Goal: Task Accomplishment & Management: Complete application form

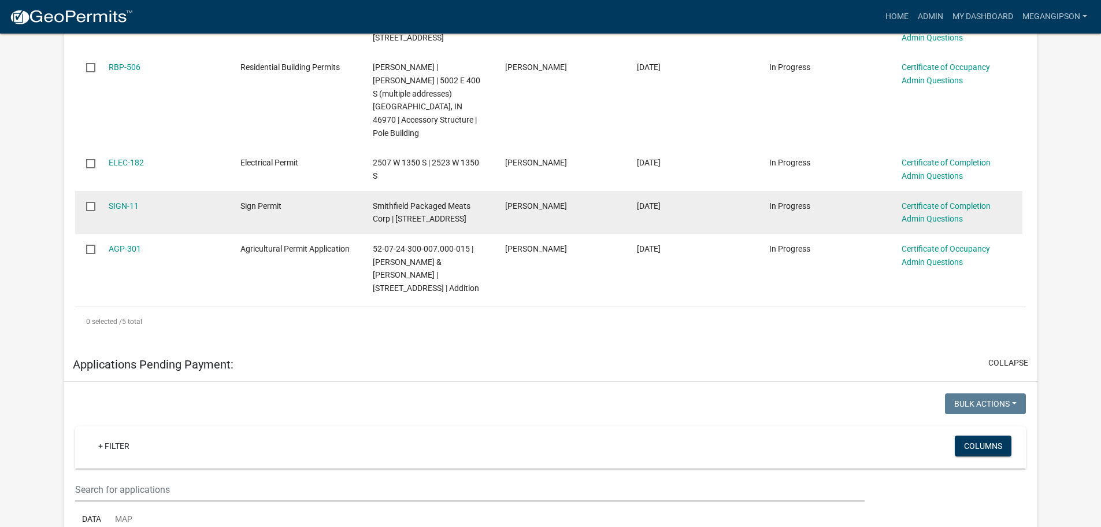
scroll to position [231, 0]
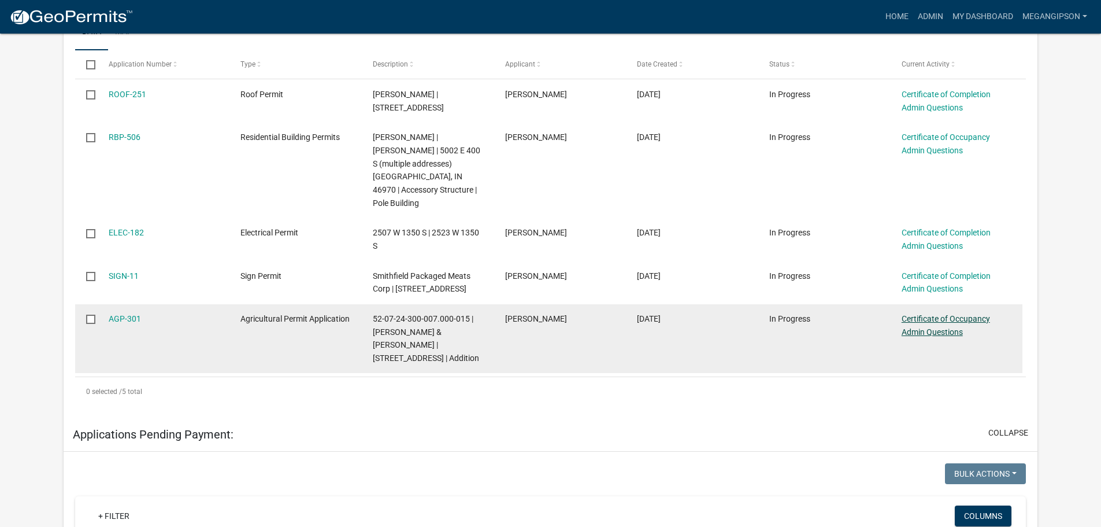
click at [936, 336] on link "Certificate of Occupancy Admin Questions" at bounding box center [946, 325] width 88 height 23
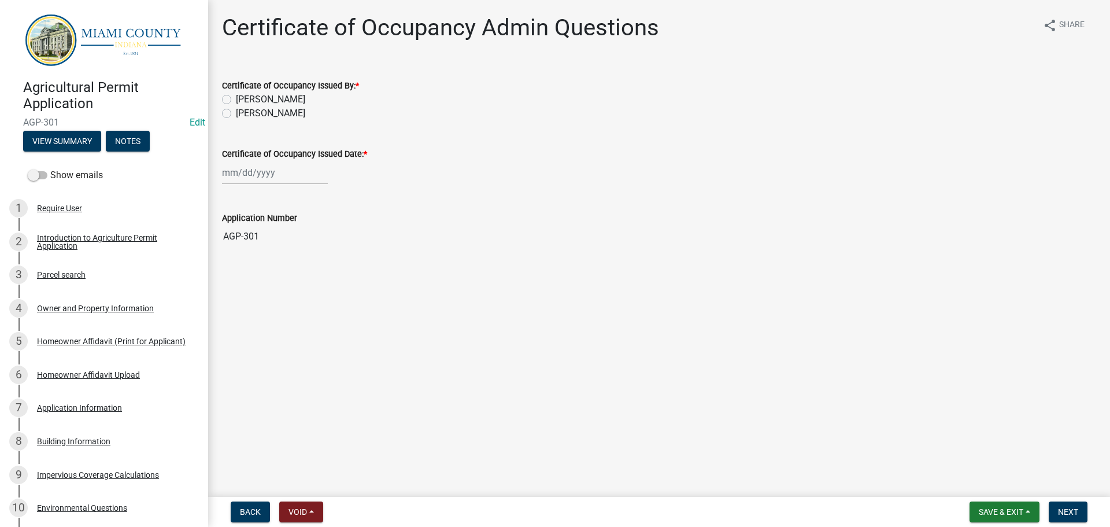
click at [288, 120] on label "[PERSON_NAME]" at bounding box center [270, 113] width 69 height 14
click at [243, 114] on input "[PERSON_NAME]" at bounding box center [240, 110] width 8 height 8
radio input "true"
click at [272, 195] on wm-data-entity-input "Certificate of Occupancy Issued Date: *" at bounding box center [659, 163] width 874 height 64
click at [273, 184] on div at bounding box center [275, 173] width 106 height 24
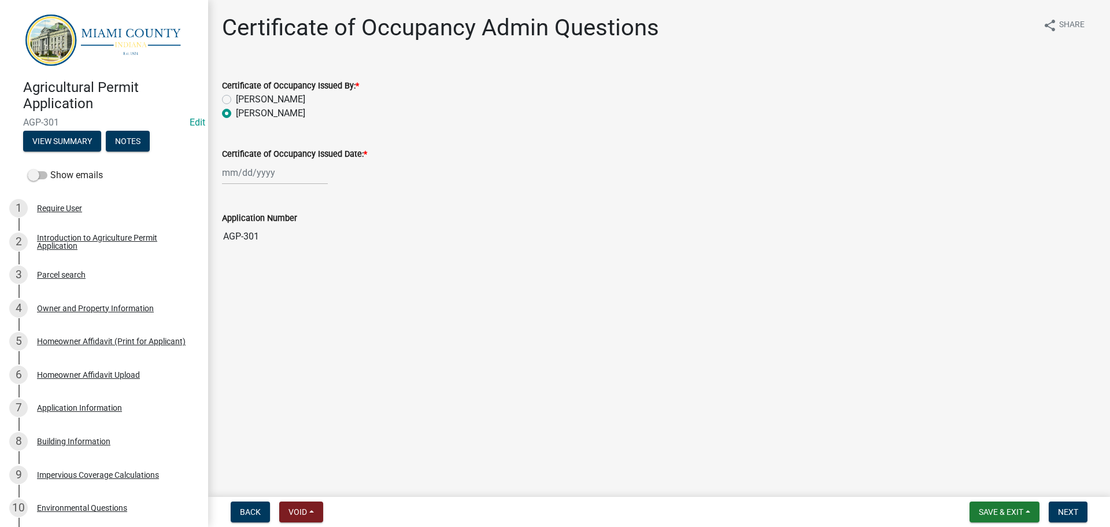
select select "10"
select select "2025"
click at [258, 268] on div "7" at bounding box center [252, 259] width 18 height 18
type input "[DATE]"
click at [1072, 509] on span "Next" at bounding box center [1068, 511] width 20 height 9
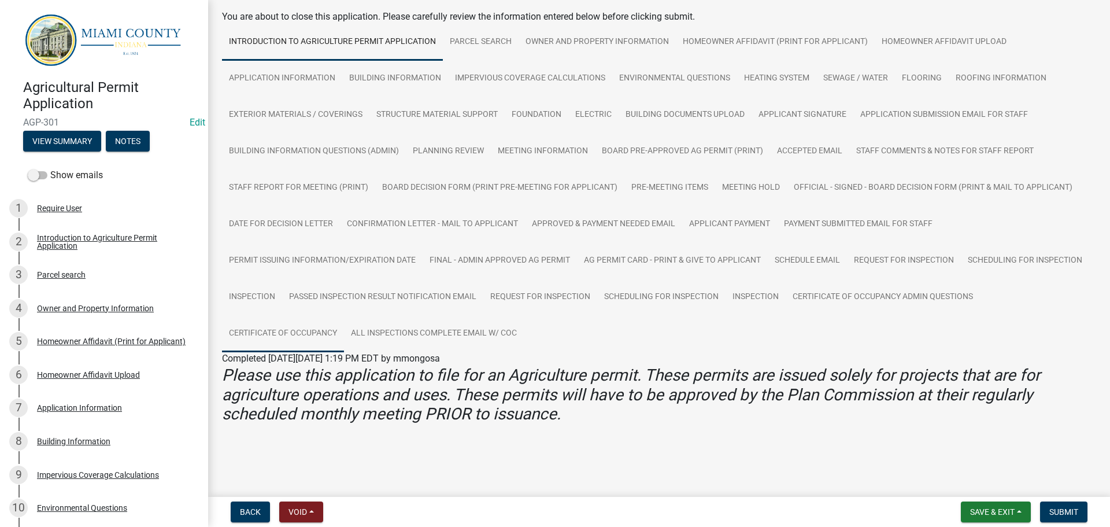
scroll to position [158, 0]
click at [344, 322] on link "Certificate of Occupancy" at bounding box center [283, 333] width 122 height 37
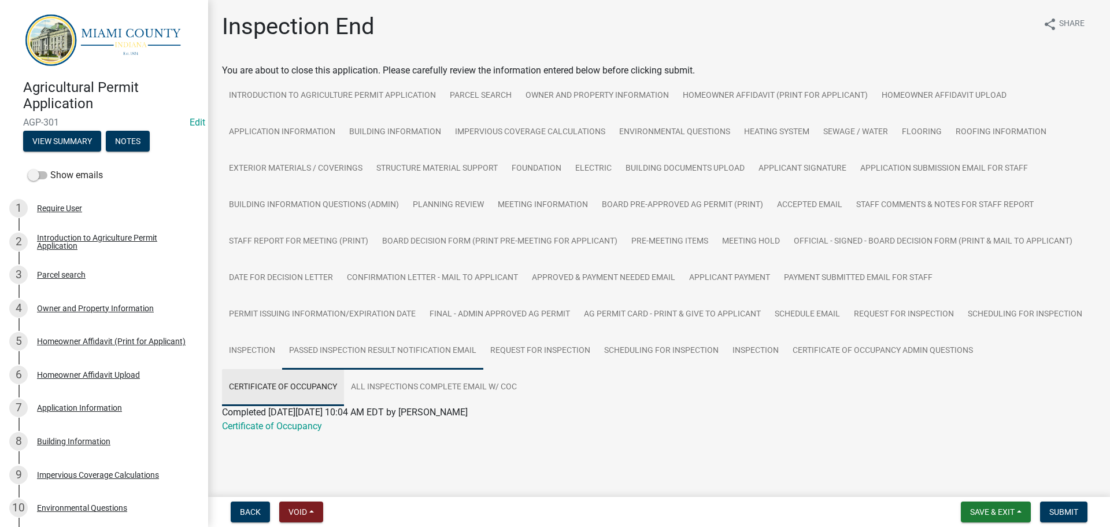
scroll to position [98, 0]
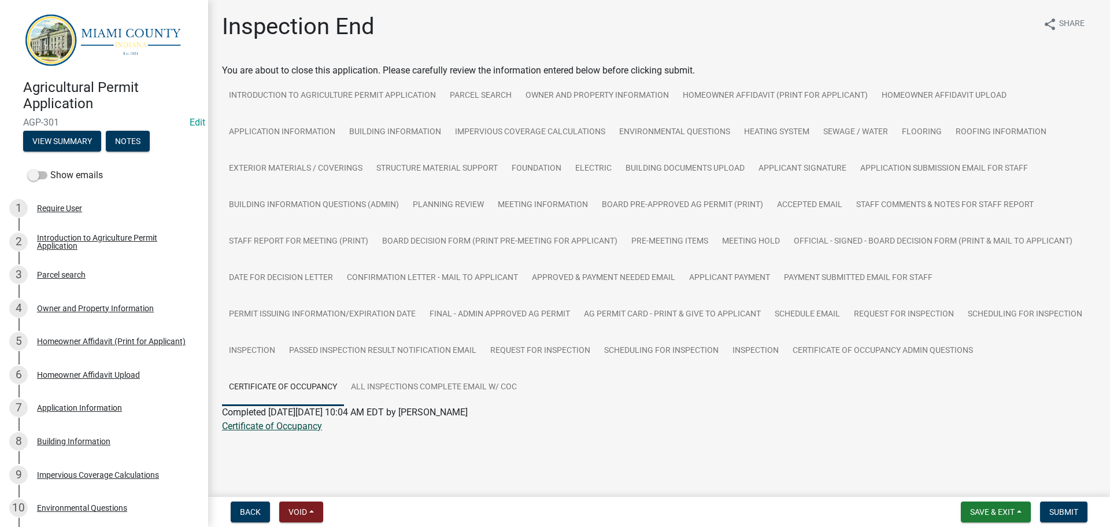
click at [301, 426] on link "Certificate of Occupancy" at bounding box center [272, 425] width 100 height 11
click at [1049, 507] on span "Submit" at bounding box center [1063, 511] width 29 height 9
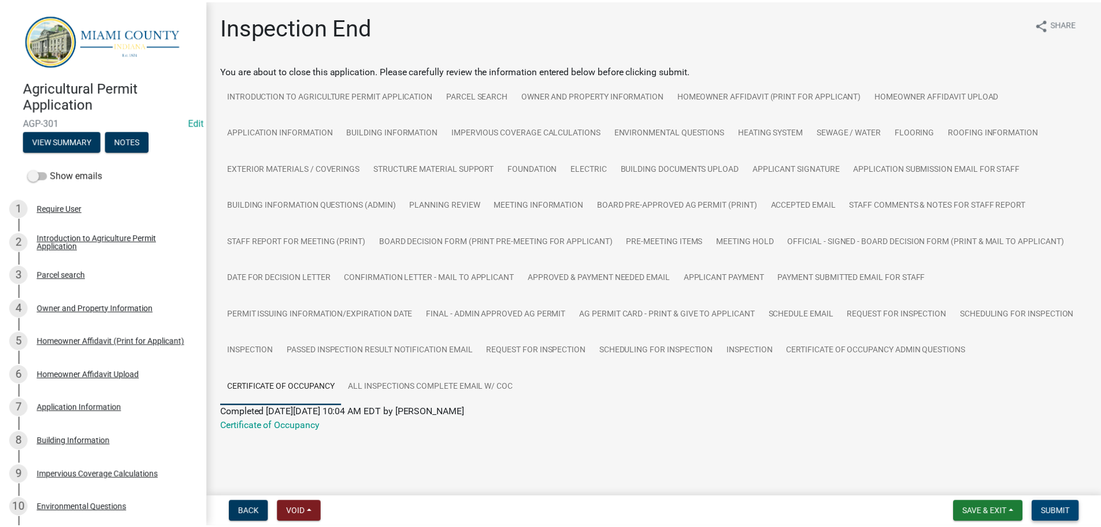
scroll to position [0, 0]
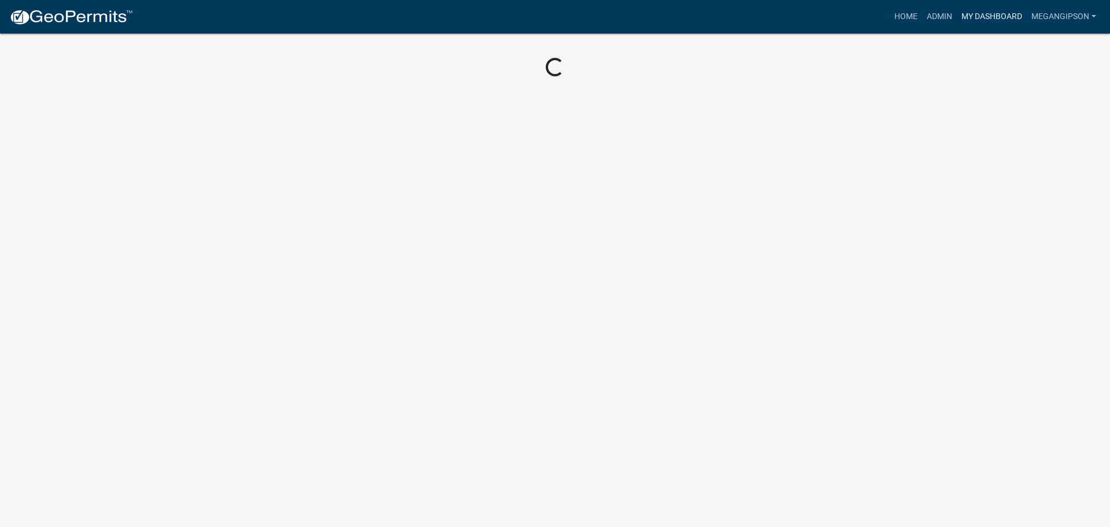
click at [975, 14] on link "My Dashboard" at bounding box center [992, 17] width 70 height 22
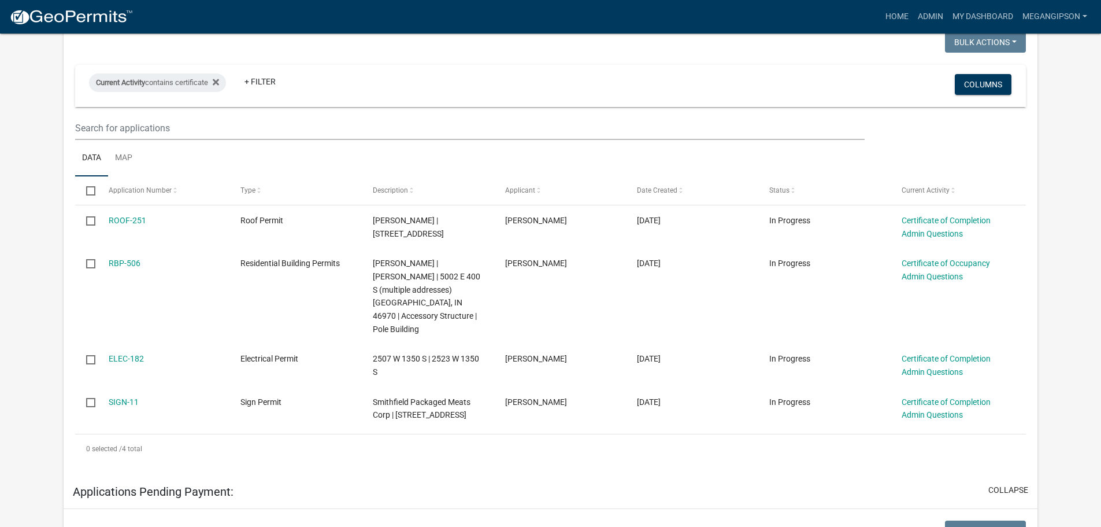
scroll to position [231, 0]
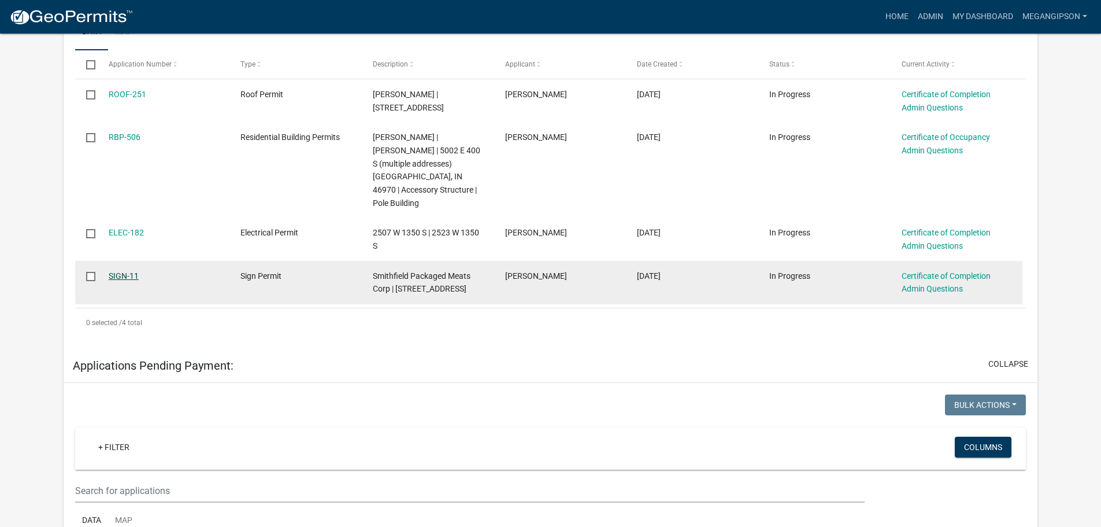
click at [135, 280] on link "SIGN-11" at bounding box center [124, 275] width 30 height 9
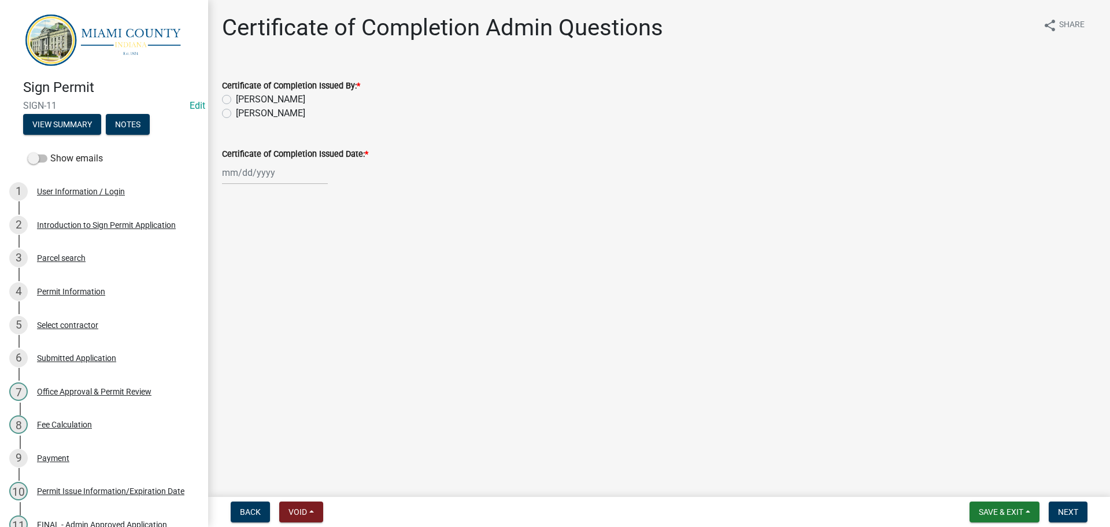
click at [268, 120] on label "[PERSON_NAME]" at bounding box center [270, 113] width 69 height 14
click at [243, 114] on input "[PERSON_NAME]" at bounding box center [240, 110] width 8 height 8
radio input "true"
click at [260, 195] on wm-data-entity-input "Certificate of Completion Issued Date: *" at bounding box center [659, 163] width 874 height 64
click at [258, 184] on div at bounding box center [275, 173] width 106 height 24
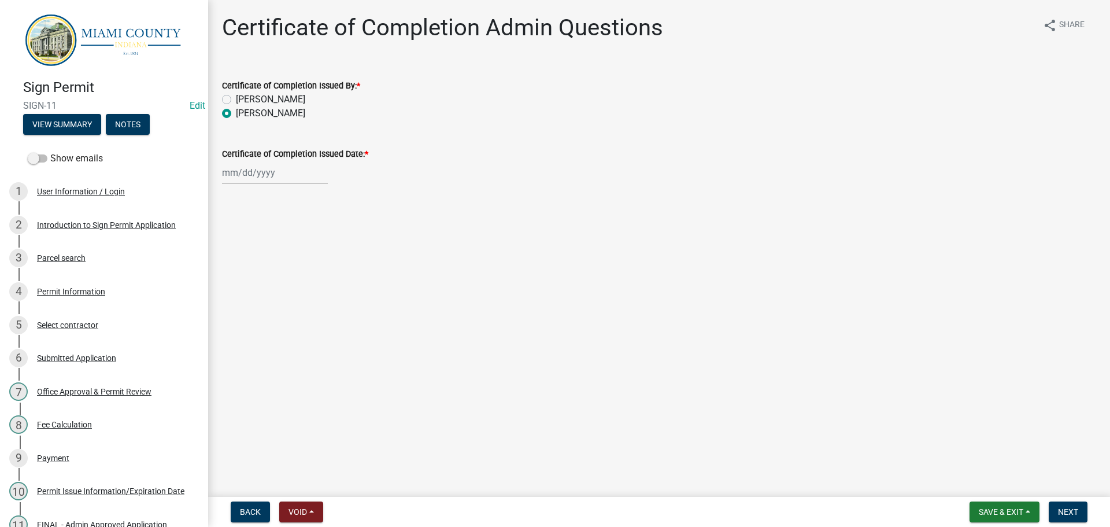
select select "10"
select select "2025"
click at [259, 268] on div "7" at bounding box center [252, 259] width 18 height 18
type input "[DATE]"
drag, startPoint x: 1068, startPoint y: 517, endPoint x: 1062, endPoint y: 516, distance: 6.5
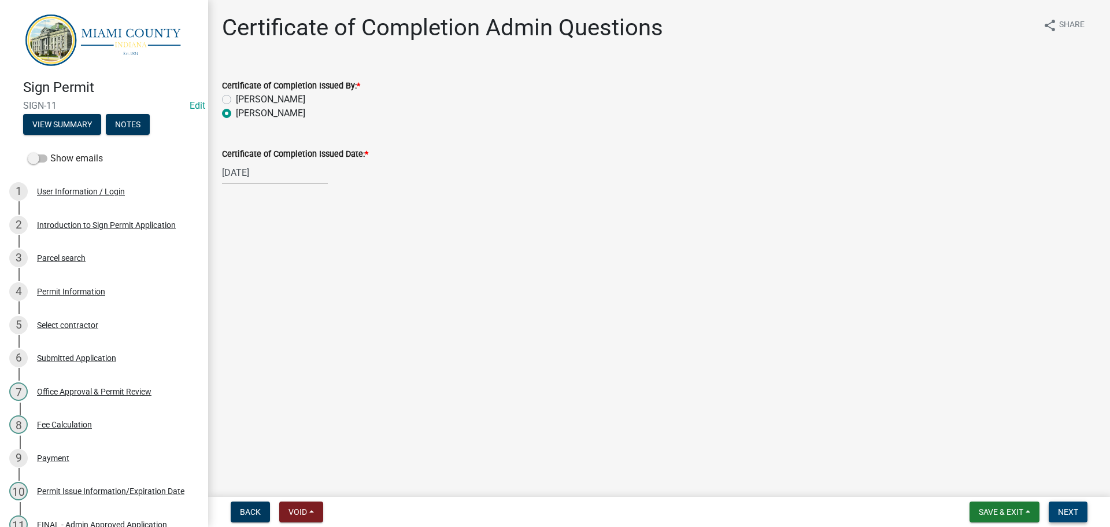
click at [1067, 517] on button "Next" at bounding box center [1067, 511] width 39 height 21
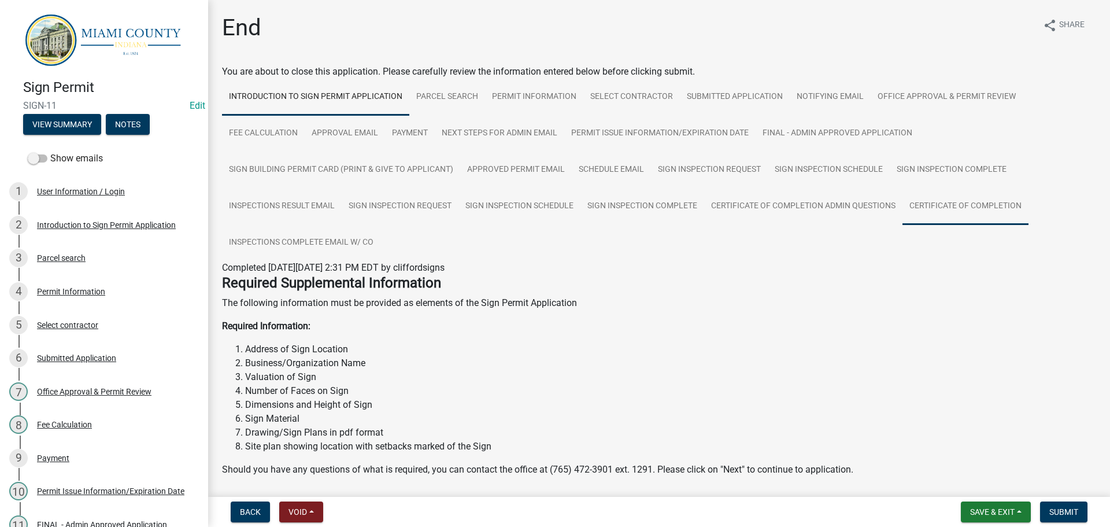
click at [902, 225] on link "Certificate of Completion" at bounding box center [965, 206] width 126 height 37
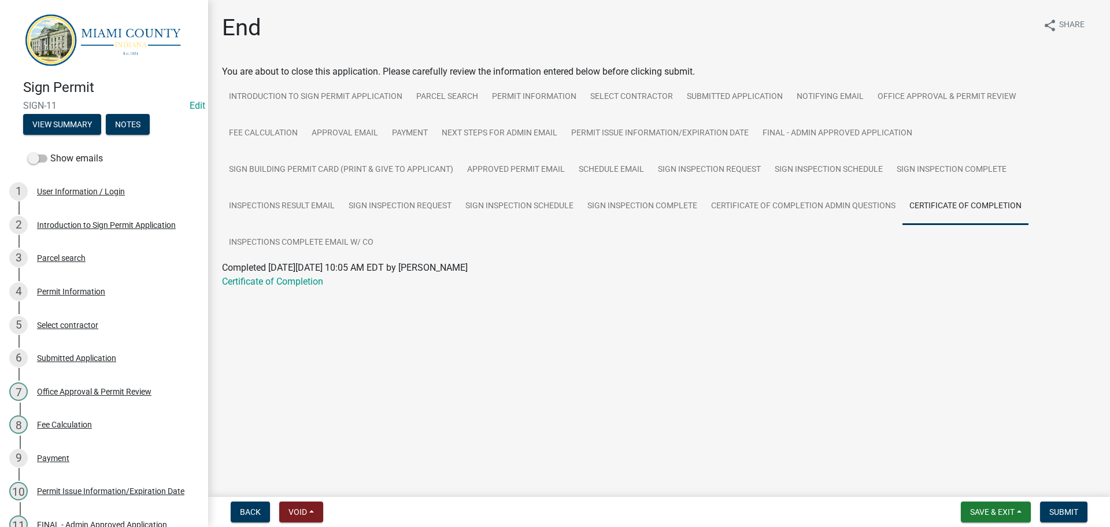
click at [301, 288] on div "Certificate of Completion" at bounding box center [658, 282] width 891 height 14
click at [298, 287] on link "Certificate of Completion" at bounding box center [272, 281] width 101 height 11
click at [561, 110] on link "Permit Information" at bounding box center [534, 97] width 98 height 37
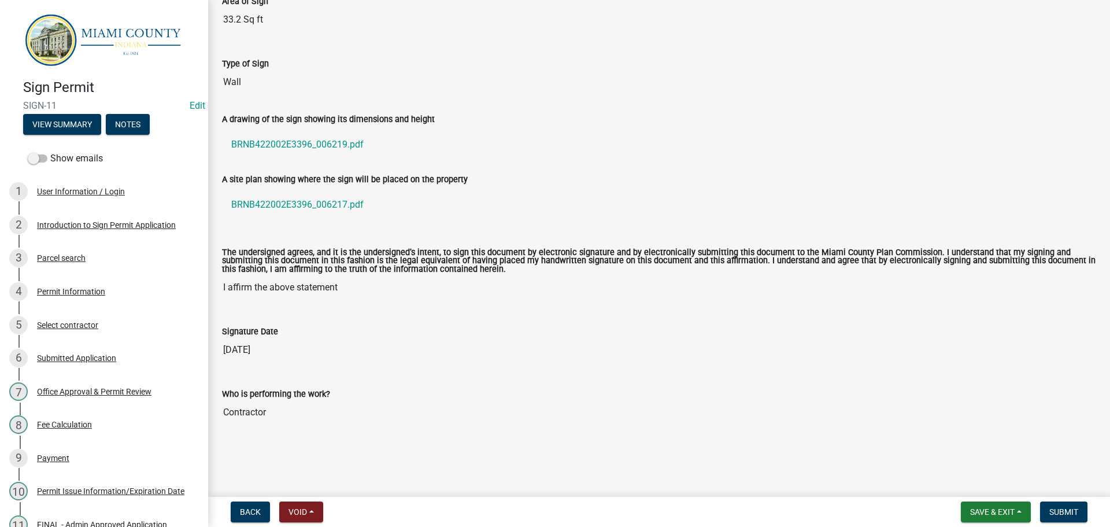
scroll to position [2312, 0]
click at [150, 130] on button "Notes" at bounding box center [128, 124] width 44 height 21
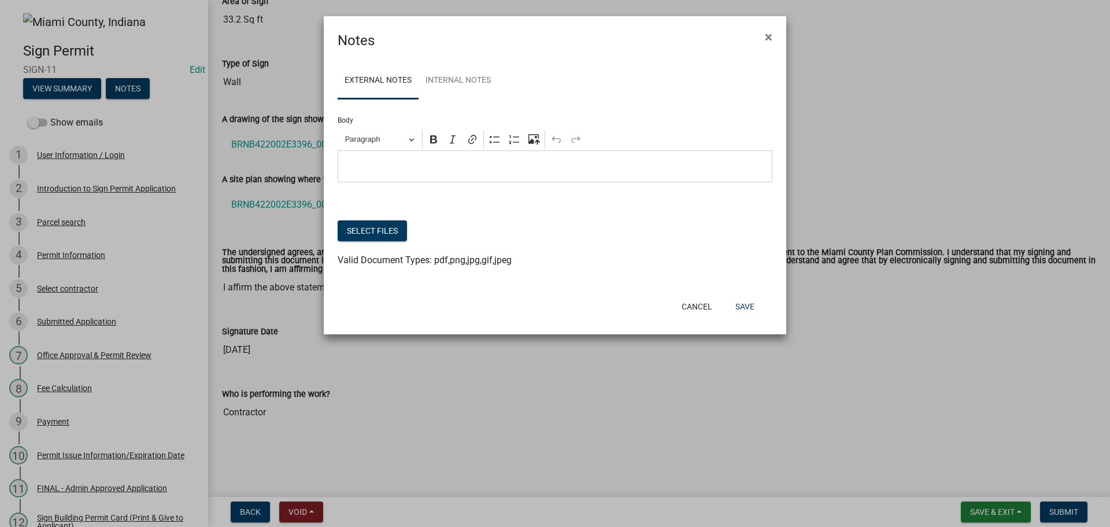
click at [449, 173] on p "Editor editing area: main. Press Alt+0 for help." at bounding box center [555, 167] width 423 height 14
click at [395, 241] on button "Select files" at bounding box center [372, 230] width 69 height 21
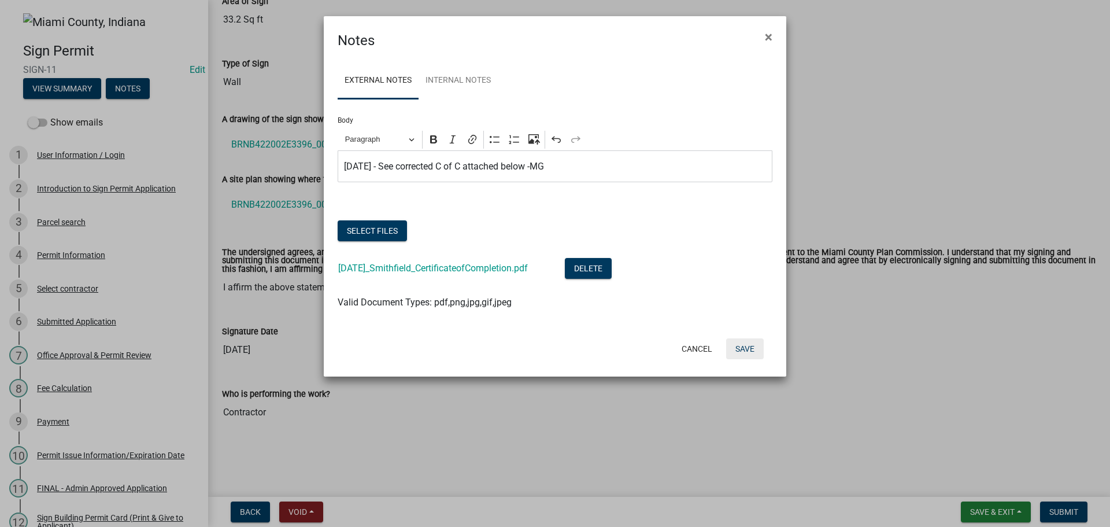
click at [752, 359] on button "Save" at bounding box center [745, 348] width 38 height 21
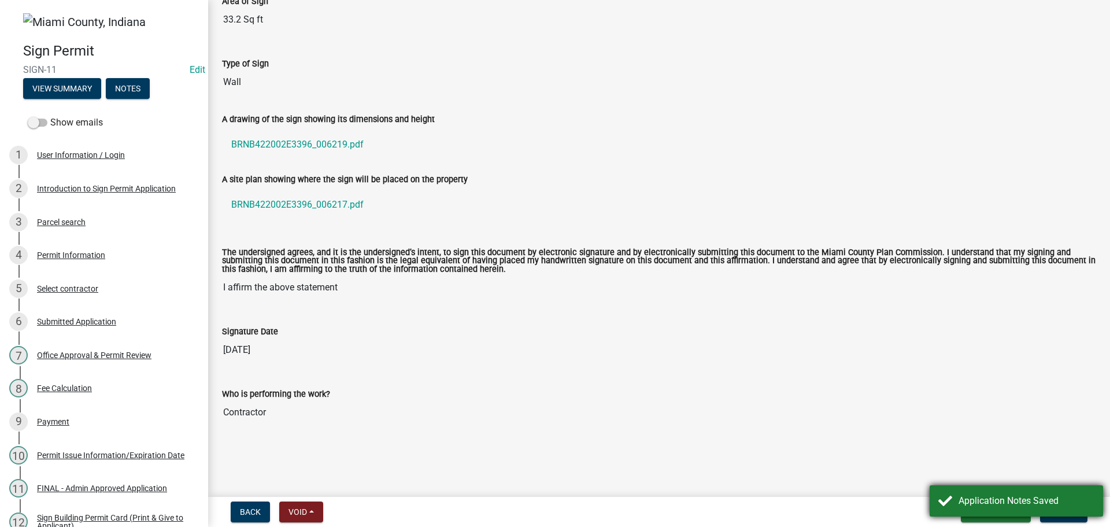
click at [964, 488] on div "Application Notes Saved" at bounding box center [1015, 500] width 173 height 31
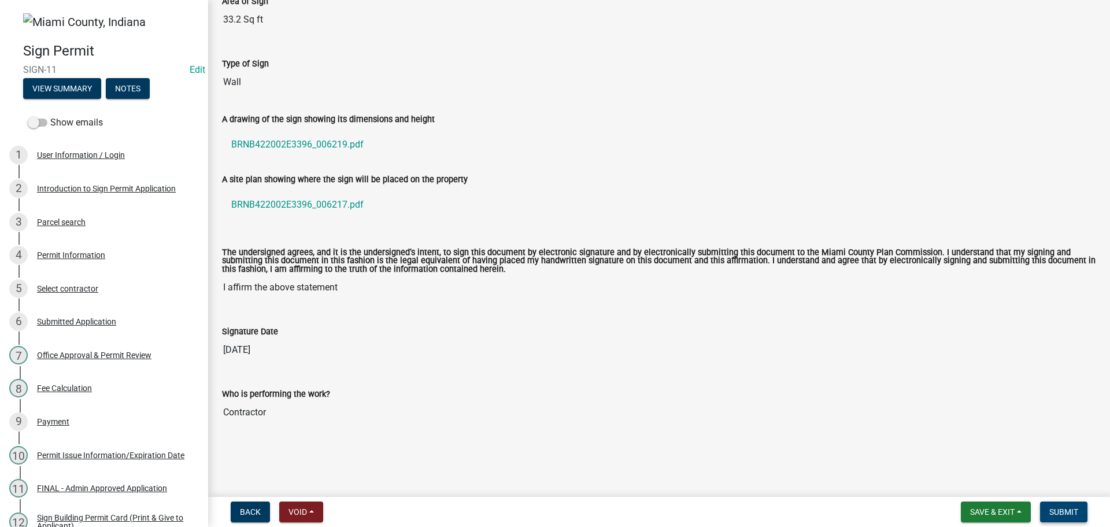
click at [1062, 507] on span "Submit" at bounding box center [1063, 511] width 29 height 9
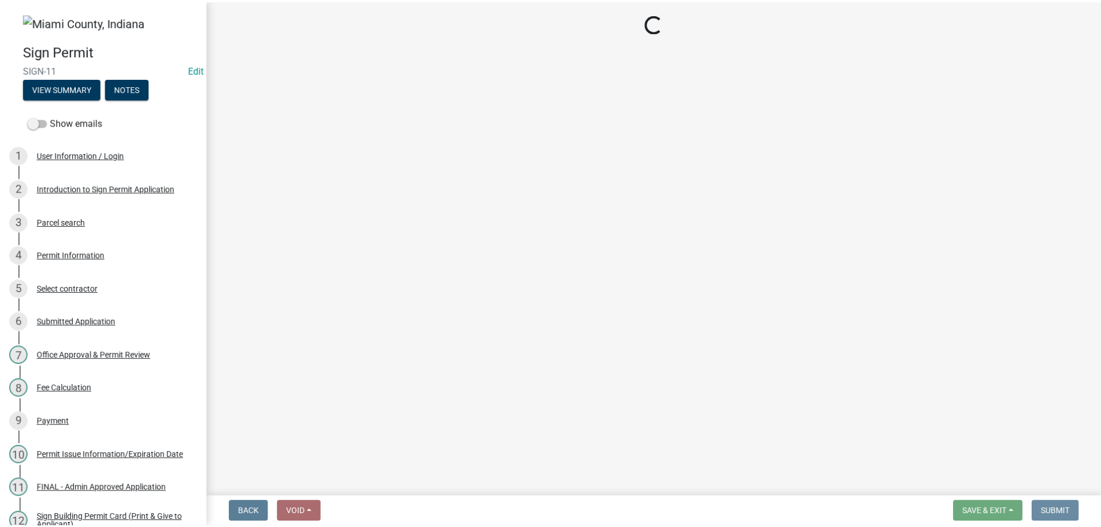
scroll to position [0, 0]
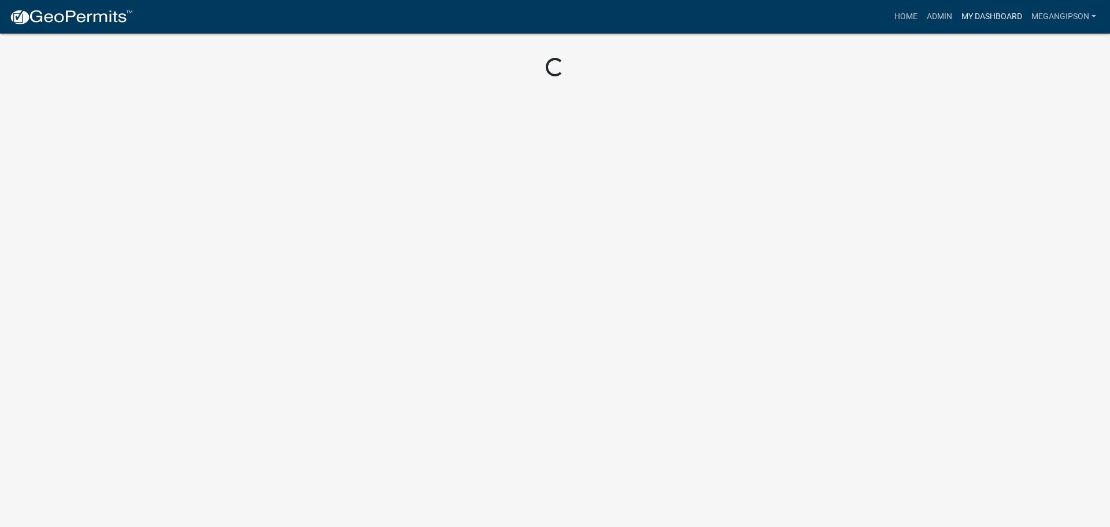
click at [969, 17] on link "My Dashboard" at bounding box center [992, 17] width 70 height 22
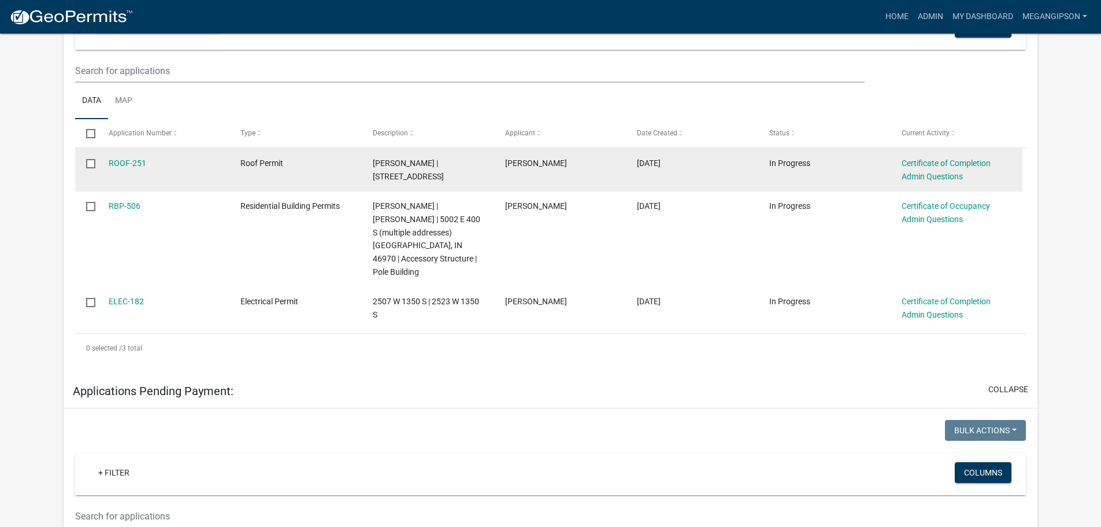
scroll to position [173, 0]
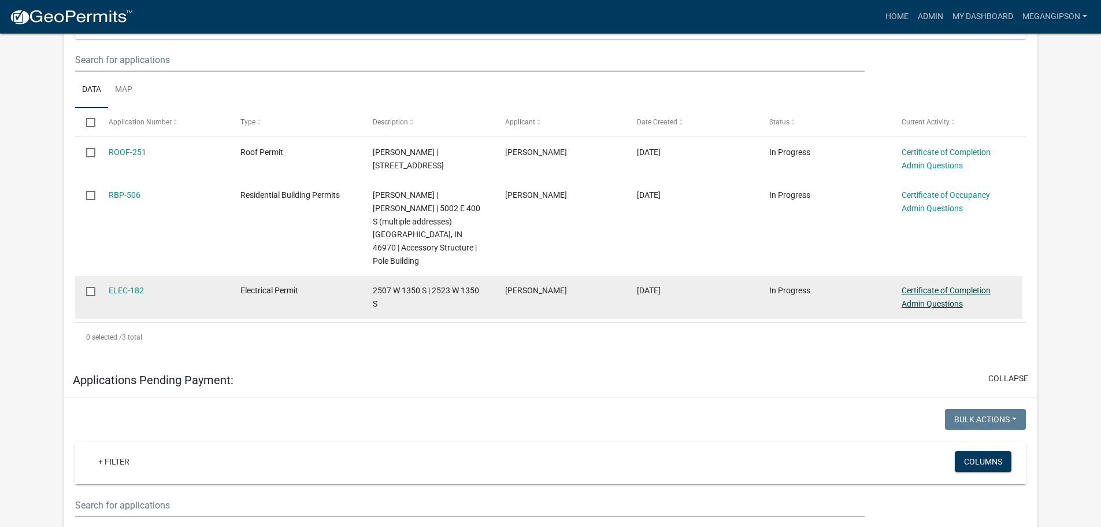
click at [920, 308] on link "Certificate of Completion Admin Questions" at bounding box center [946, 297] width 89 height 23
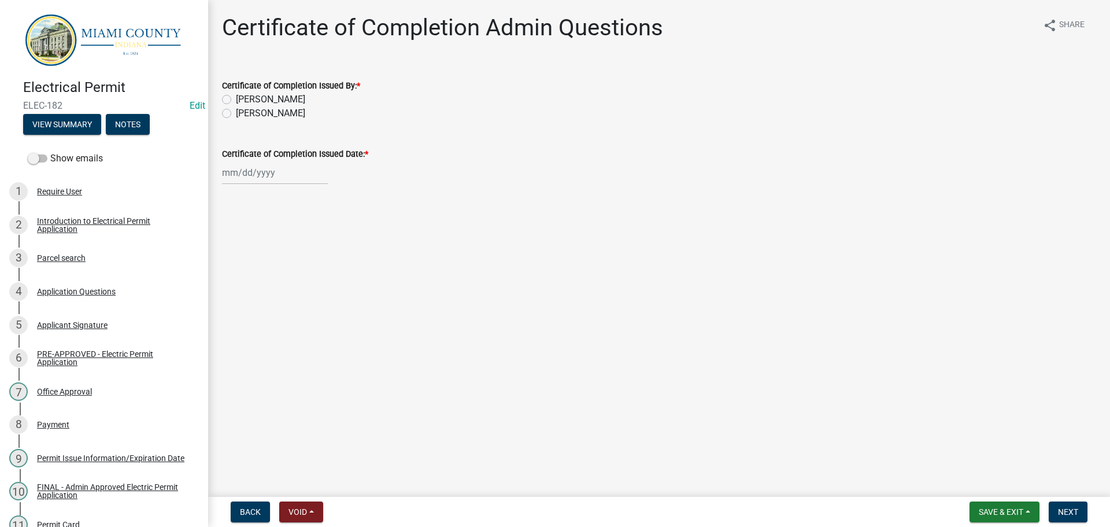
click at [283, 106] on label "[PERSON_NAME]" at bounding box center [270, 99] width 69 height 14
click at [243, 100] on input "[PERSON_NAME]" at bounding box center [240, 96] width 8 height 8
radio input "true"
click at [281, 120] on label "[PERSON_NAME]" at bounding box center [270, 113] width 69 height 14
click at [243, 114] on input "[PERSON_NAME]" at bounding box center [240, 110] width 8 height 8
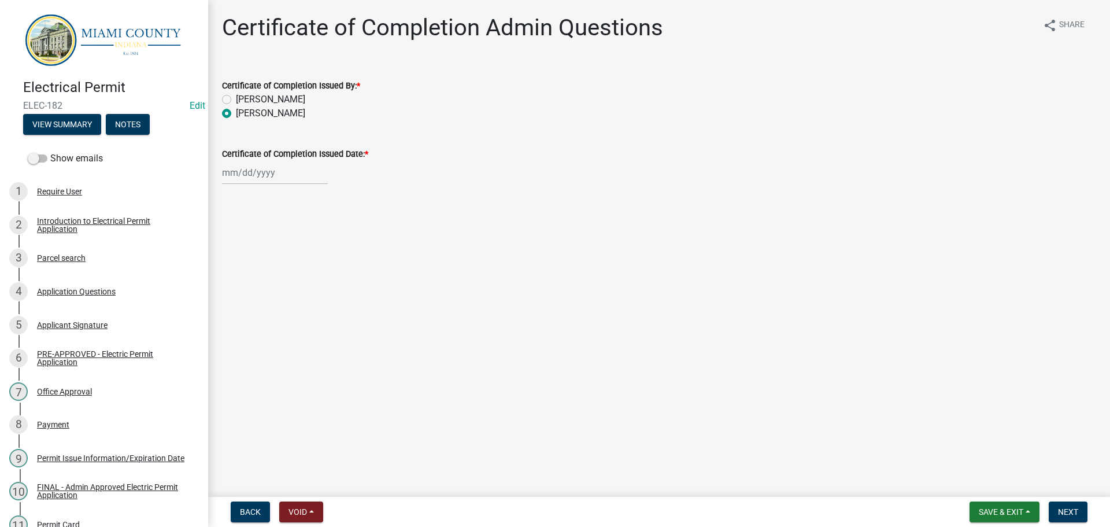
radio input "true"
click at [274, 184] on div at bounding box center [275, 173] width 106 height 24
select select "10"
select select "2025"
click at [261, 268] on div "7" at bounding box center [252, 259] width 18 height 18
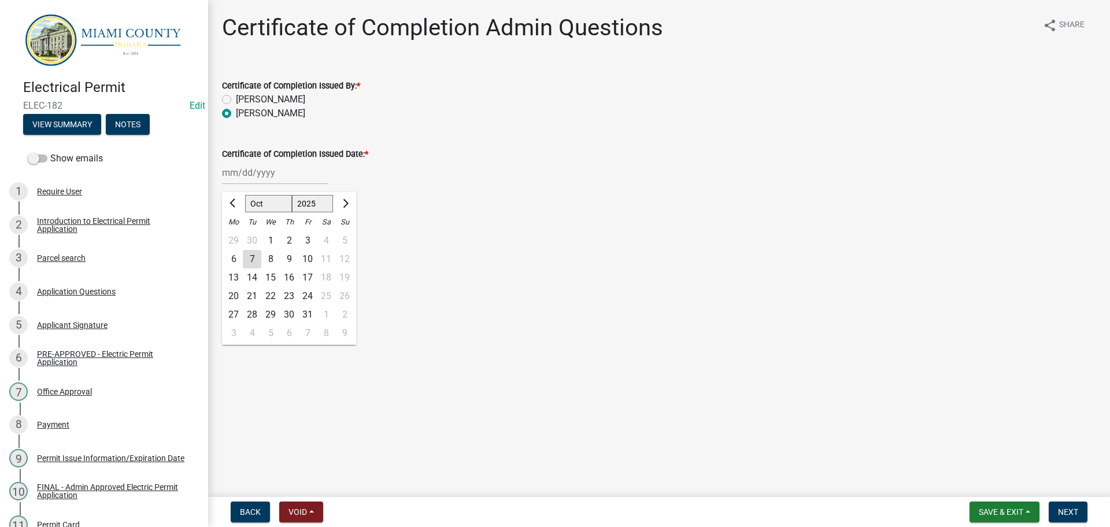
type input "[DATE]"
click at [1072, 507] on span "Next" at bounding box center [1068, 511] width 20 height 9
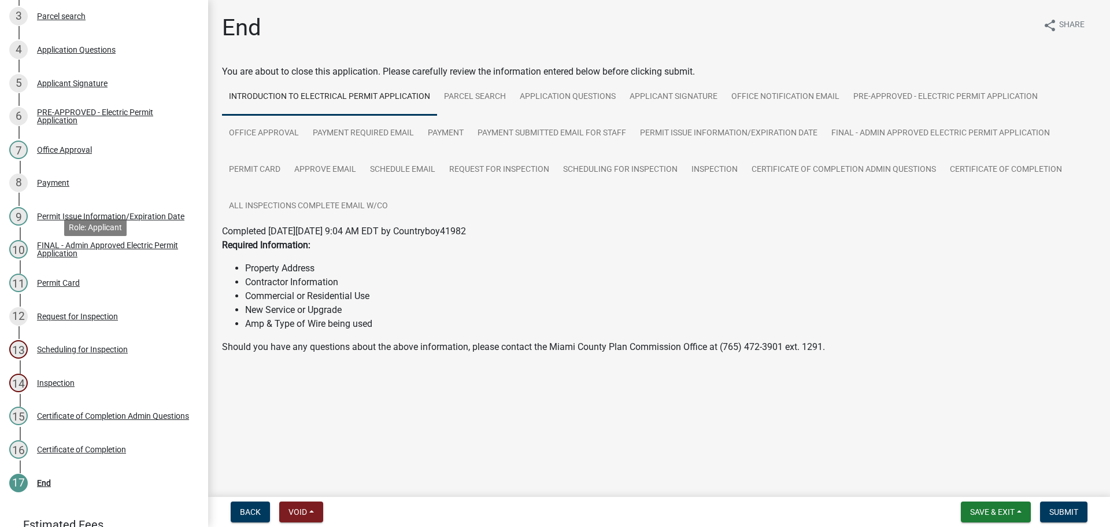
scroll to position [416, 0]
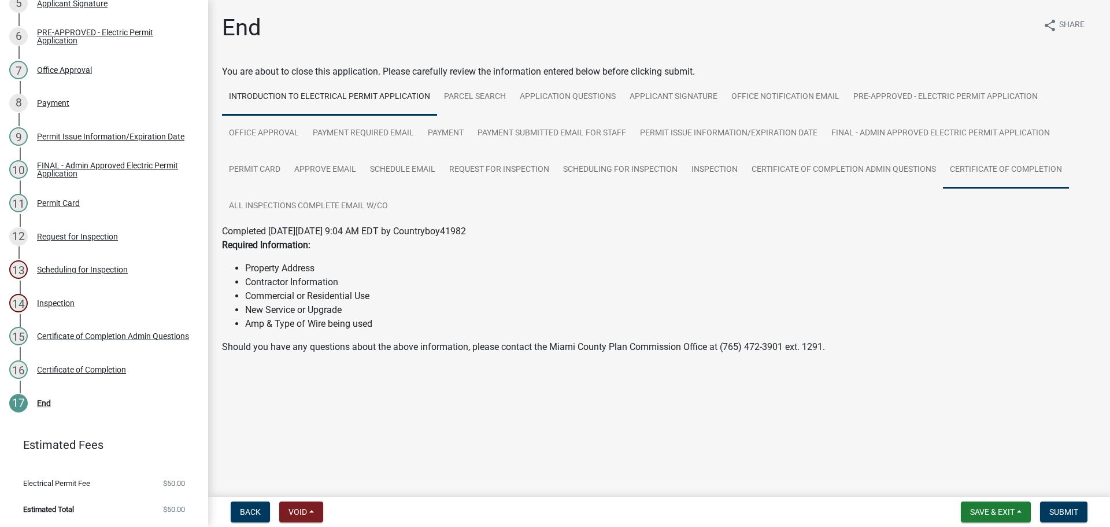
click at [943, 188] on link "Certificate of Completion" at bounding box center [1006, 169] width 126 height 37
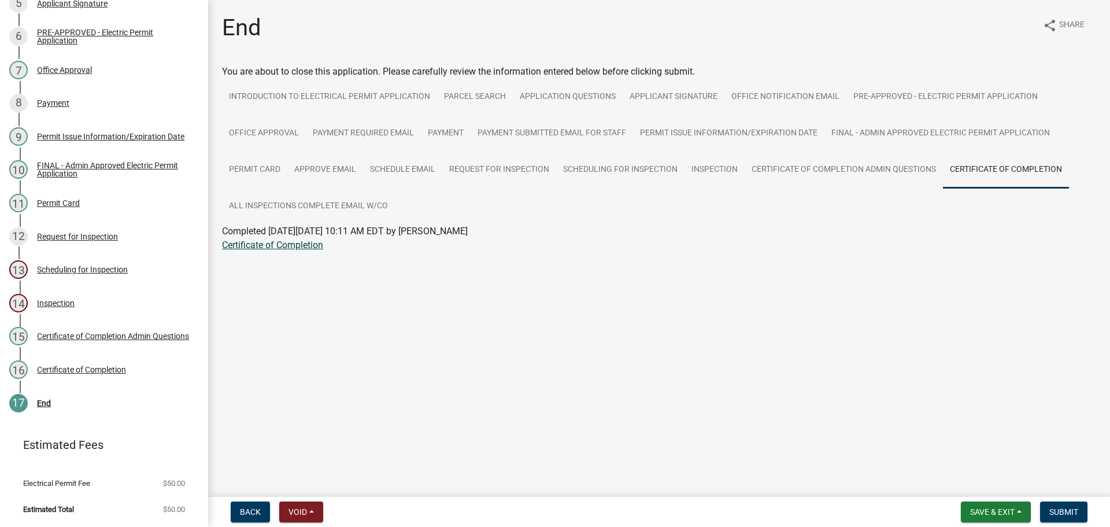
click at [292, 250] on link "Certificate of Completion" at bounding box center [272, 244] width 101 height 11
click at [633, 152] on link "Permit Issue Information/Expiration Date" at bounding box center [728, 133] width 191 height 37
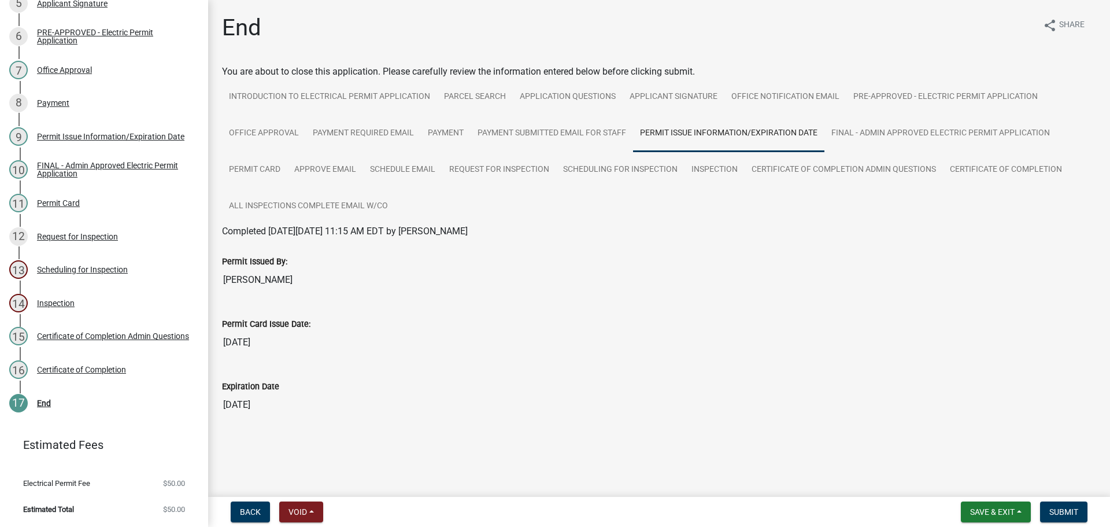
scroll to position [0, 0]
click at [306, 144] on link "Office Approval" at bounding box center [264, 133] width 84 height 37
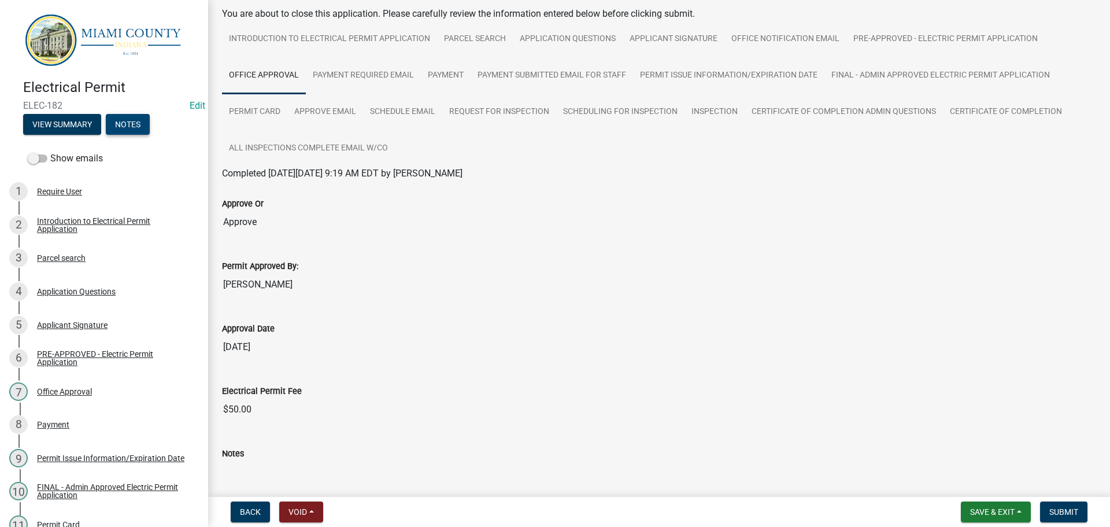
click at [147, 118] on button "Notes" at bounding box center [128, 124] width 44 height 21
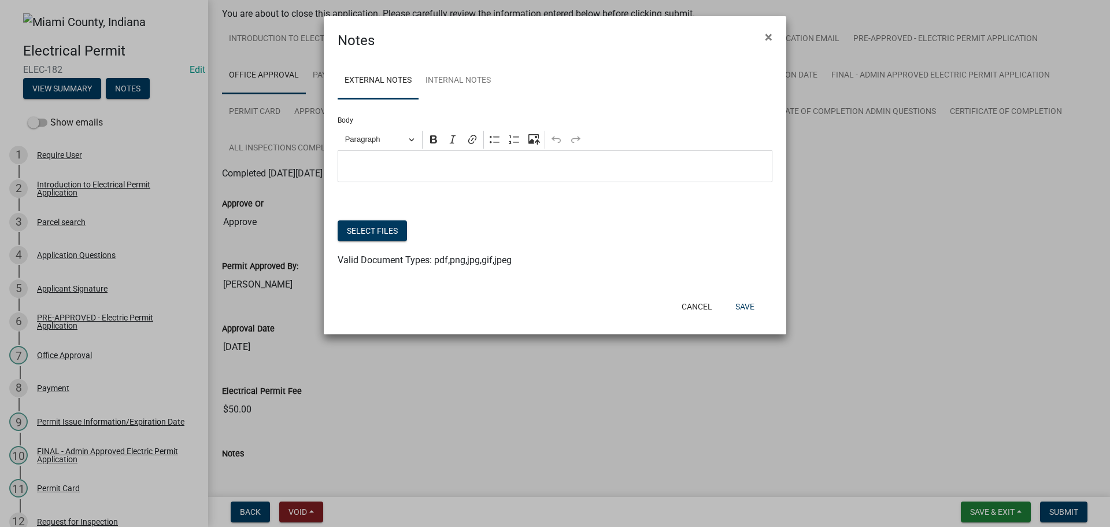
click at [372, 173] on p "Editor editing area: main. Press Alt+0 for help." at bounding box center [555, 167] width 423 height 14
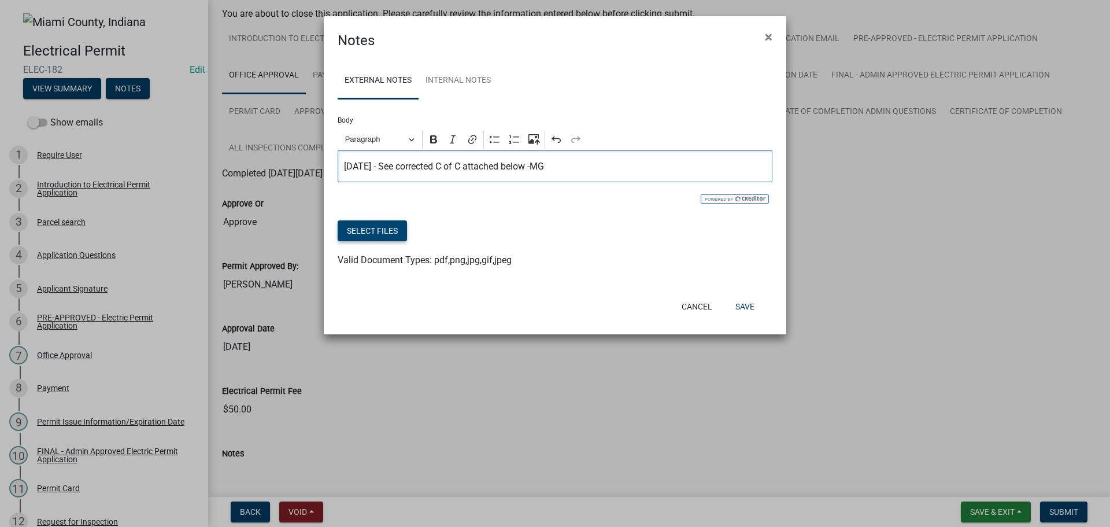
click at [387, 241] on button "Select files" at bounding box center [372, 230] width 69 height 21
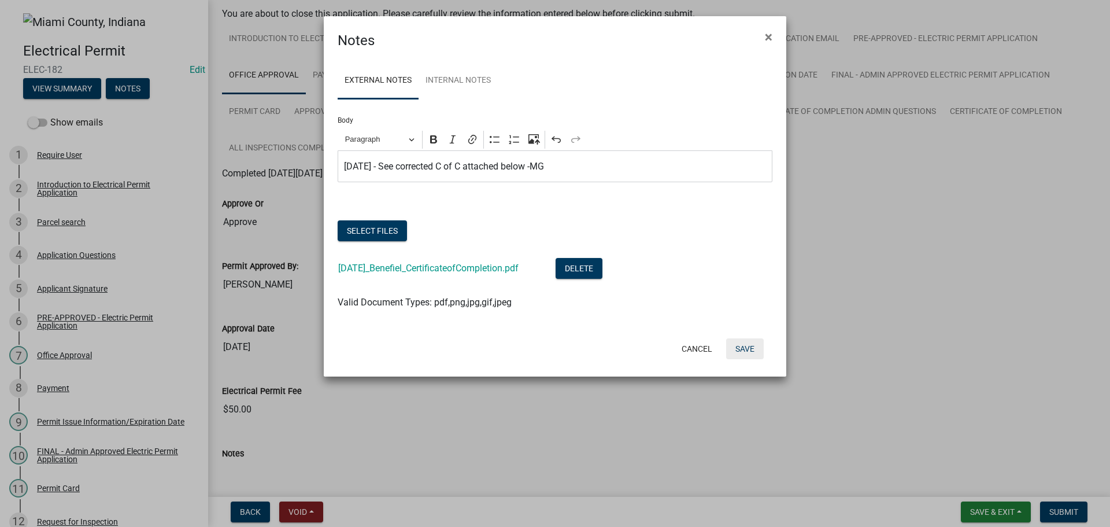
click at [741, 359] on button "Save" at bounding box center [745, 348] width 38 height 21
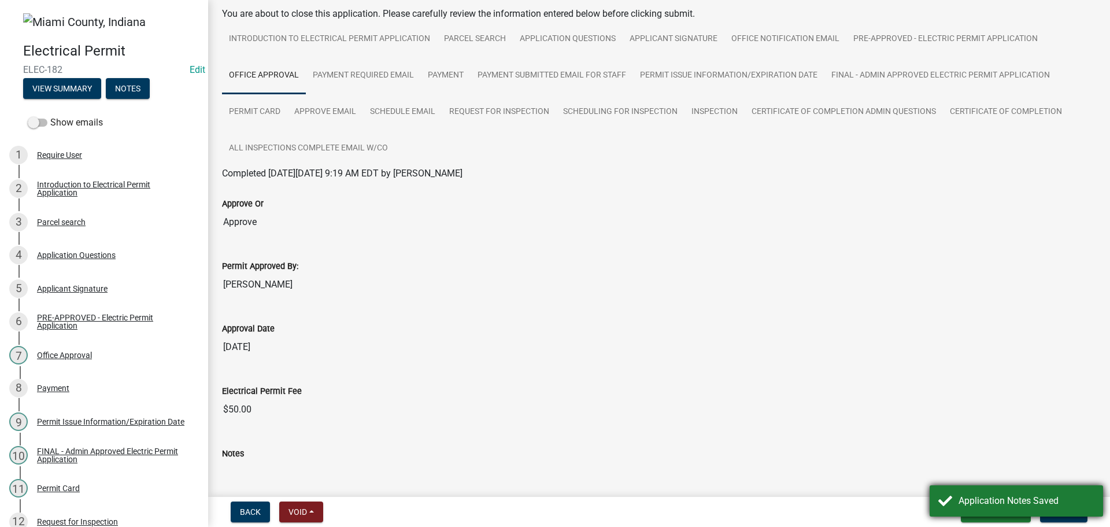
click at [991, 502] on div "Application Notes Saved" at bounding box center [1026, 501] width 136 height 14
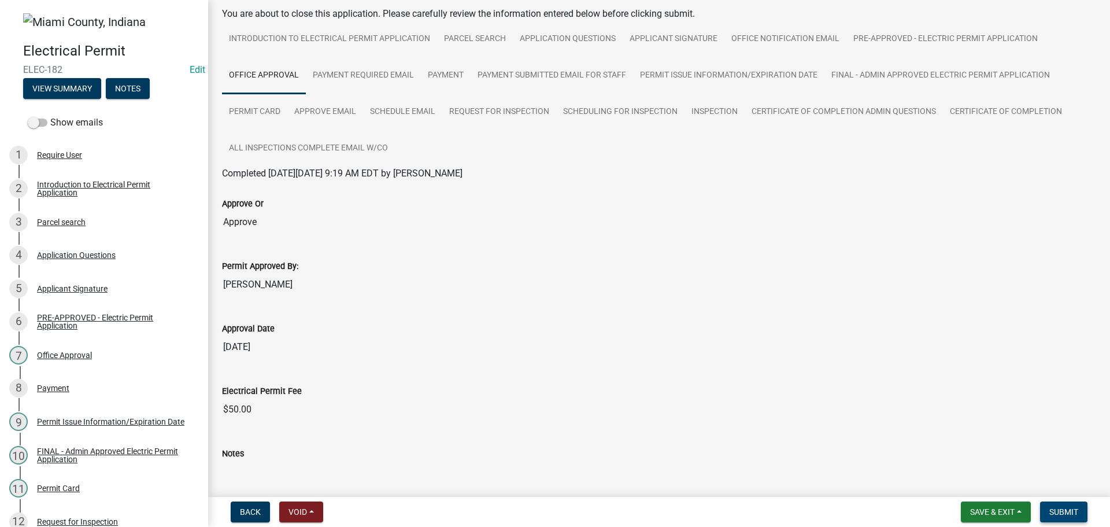
click at [1069, 514] on span "Submit" at bounding box center [1063, 511] width 29 height 9
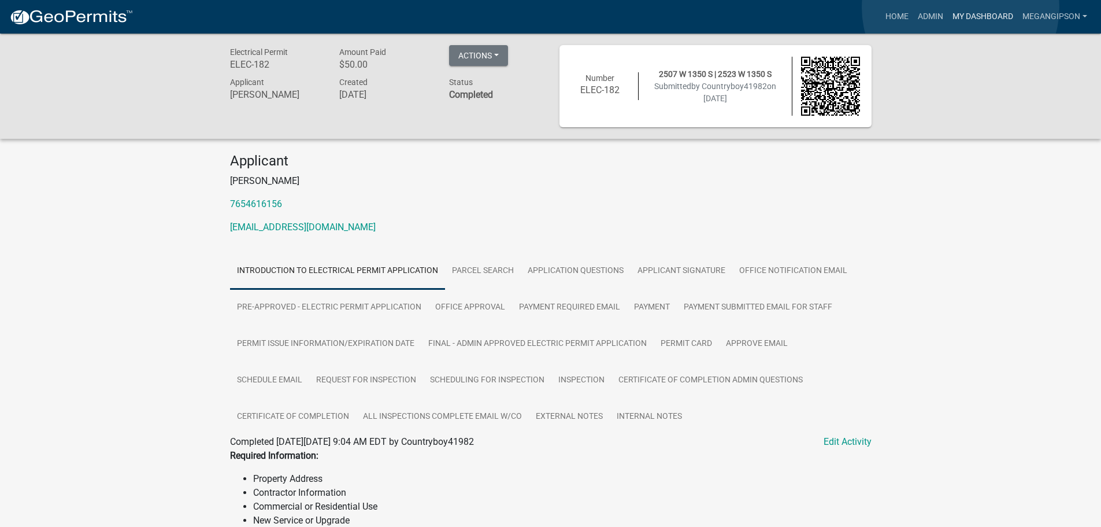
click at [961, 8] on link "My Dashboard" at bounding box center [983, 17] width 70 height 22
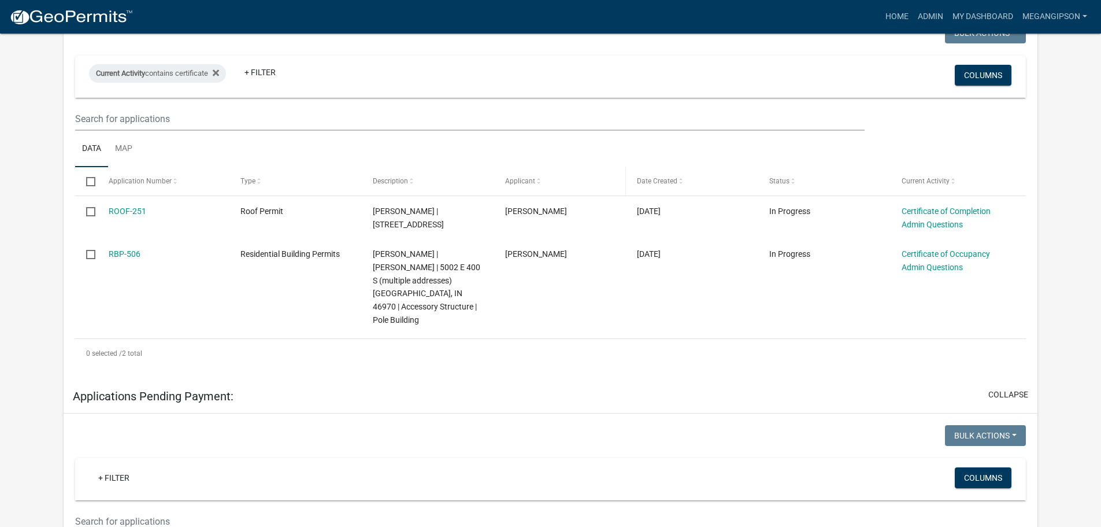
scroll to position [116, 0]
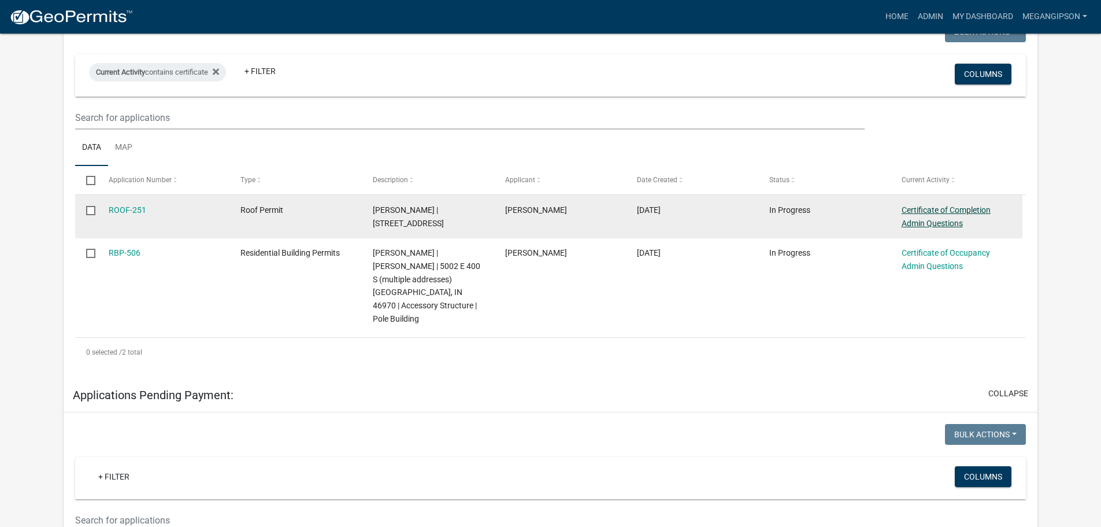
click at [920, 228] on link "Certificate of Completion Admin Questions" at bounding box center [946, 216] width 89 height 23
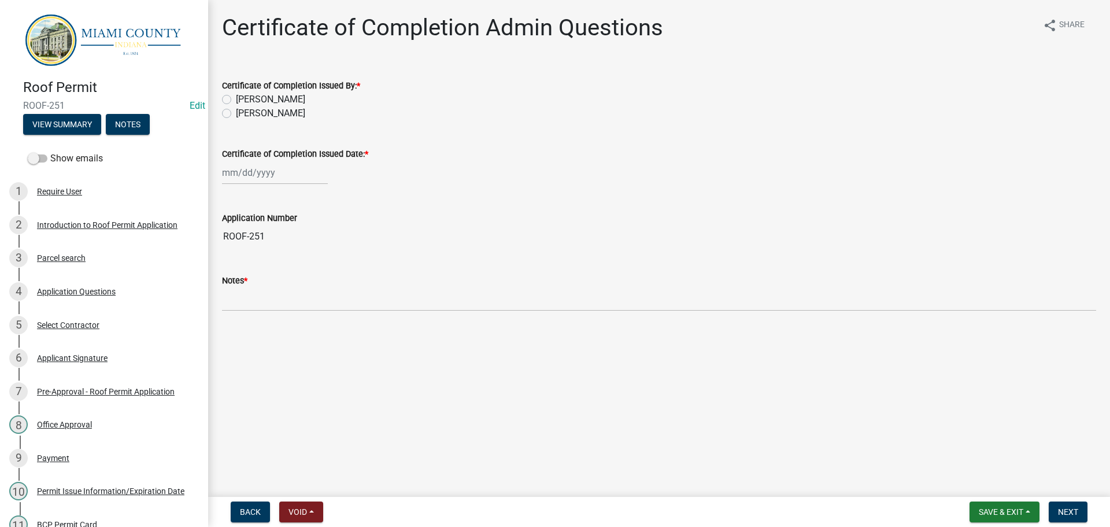
click at [284, 106] on label "[PERSON_NAME]" at bounding box center [270, 99] width 69 height 14
click at [243, 100] on input "[PERSON_NAME]" at bounding box center [240, 96] width 8 height 8
radio input "true"
click at [278, 120] on label "[PERSON_NAME]" at bounding box center [270, 113] width 69 height 14
click at [243, 114] on input "[PERSON_NAME]" at bounding box center [240, 110] width 8 height 8
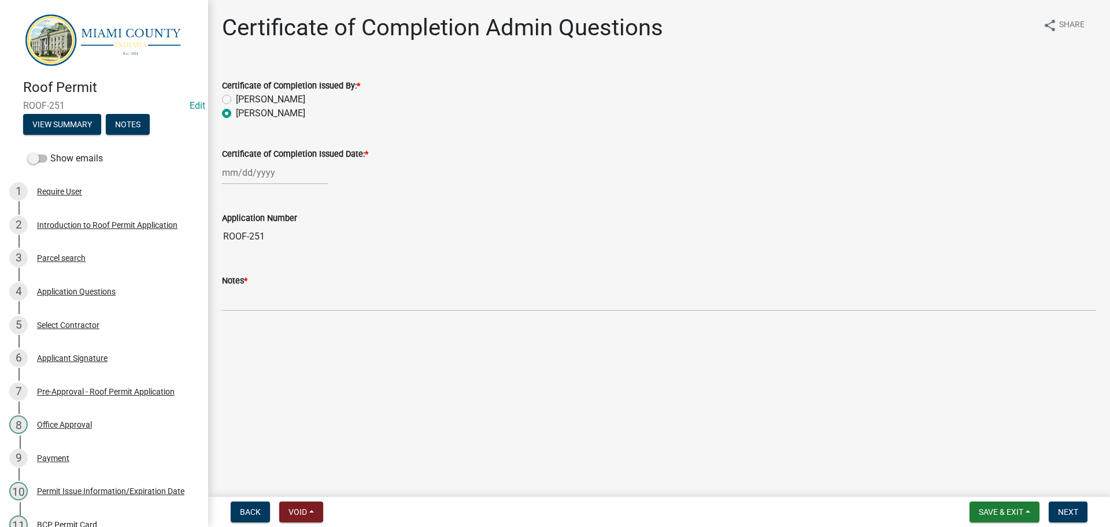
radio input "true"
click at [264, 184] on div at bounding box center [275, 173] width 106 height 24
select select "10"
select select "2025"
click at [261, 268] on div "7" at bounding box center [252, 259] width 18 height 18
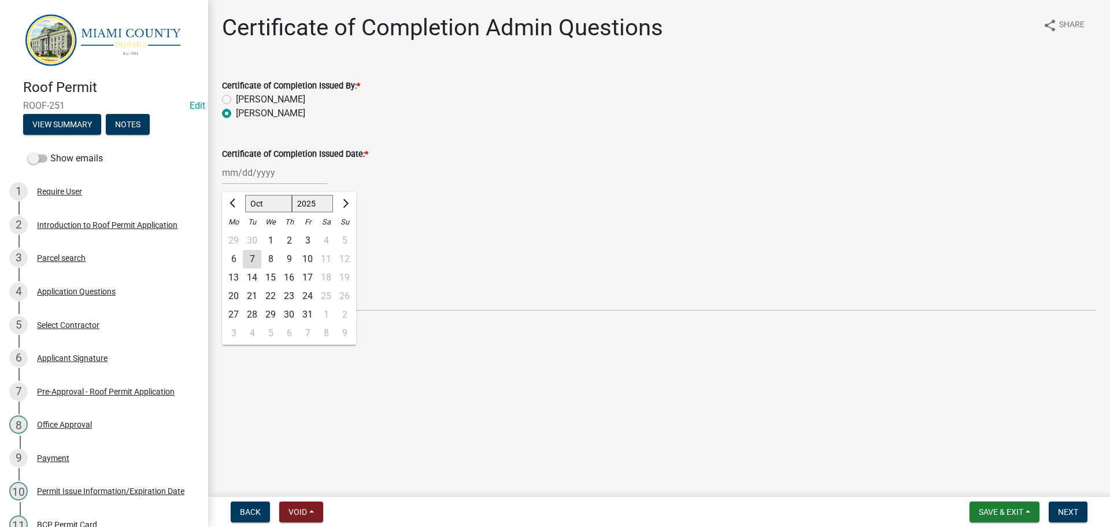
type input "[DATE]"
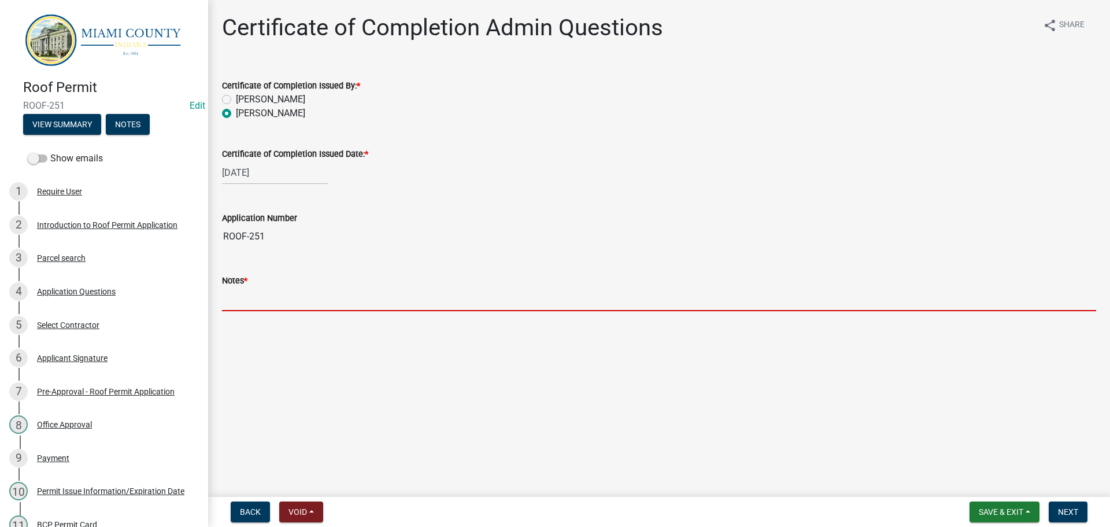
click at [283, 311] on input "Notes *" at bounding box center [659, 299] width 874 height 24
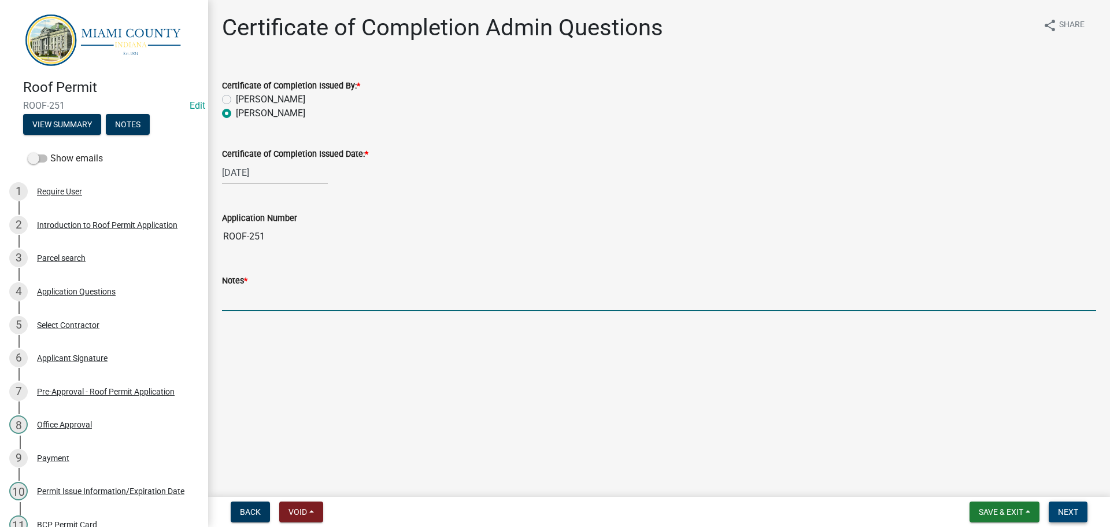
click at [1058, 507] on span "Next" at bounding box center [1068, 511] width 20 height 9
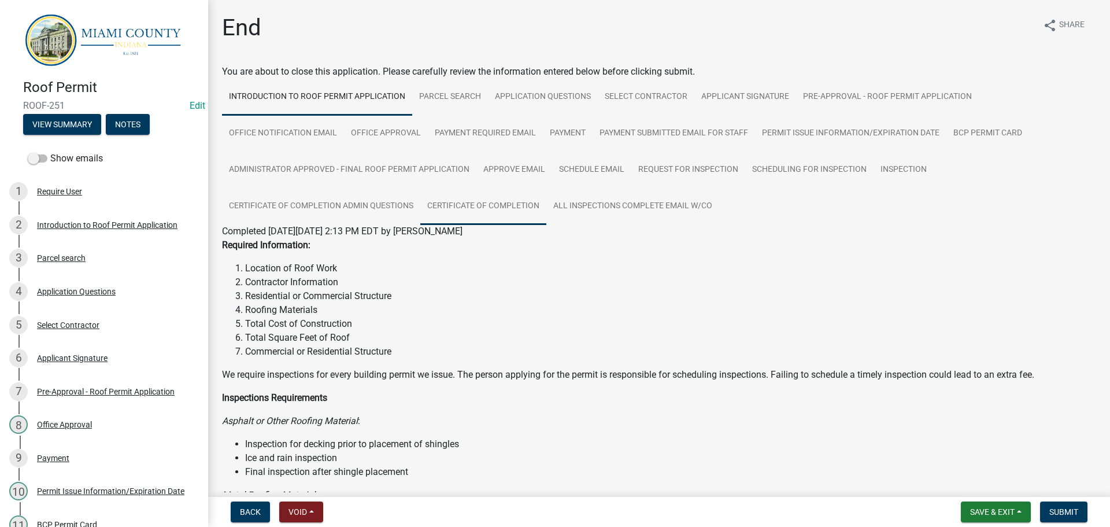
click at [546, 224] on link "Certificate of Completion" at bounding box center [483, 206] width 126 height 37
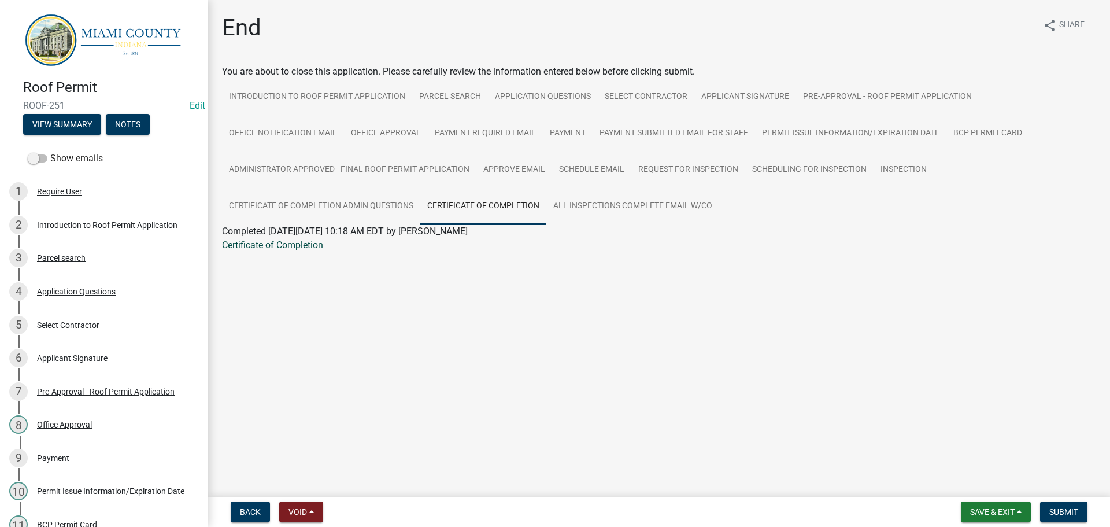
click at [283, 250] on link "Certificate of Completion" at bounding box center [272, 244] width 101 height 11
click at [1061, 512] on span "Submit" at bounding box center [1063, 511] width 29 height 9
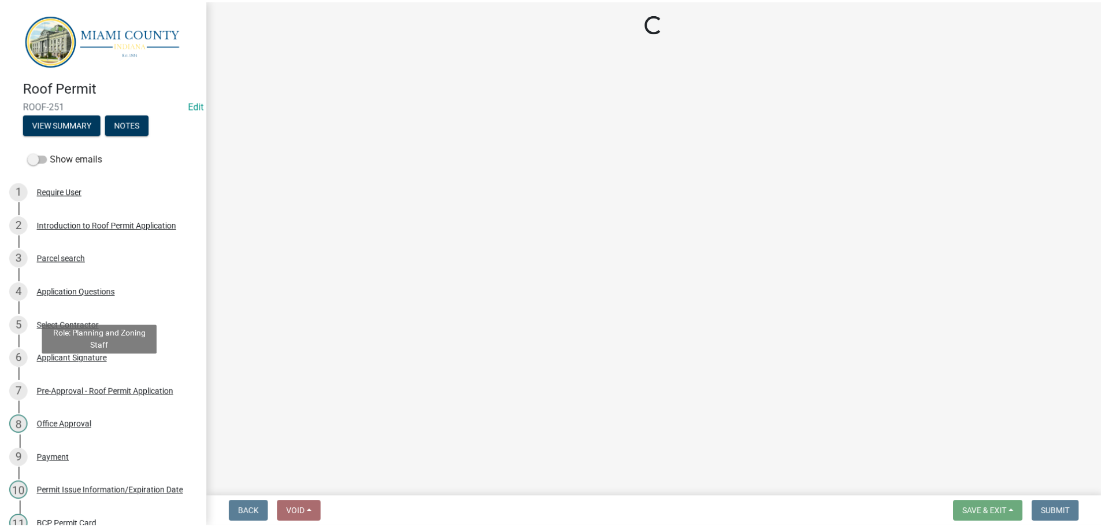
scroll to position [454, 0]
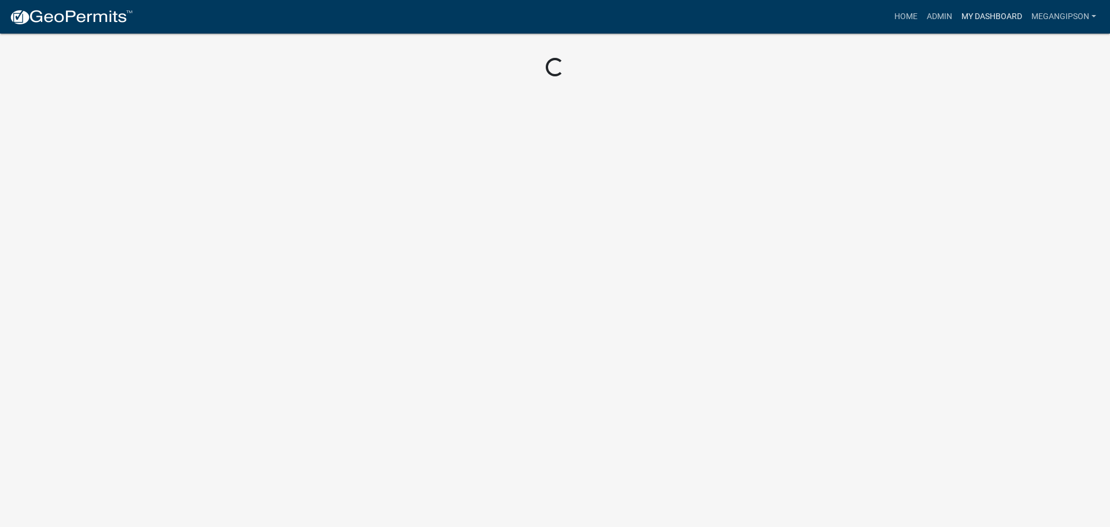
click at [978, 8] on link "My Dashboard" at bounding box center [992, 17] width 70 height 22
